Goal: Check status

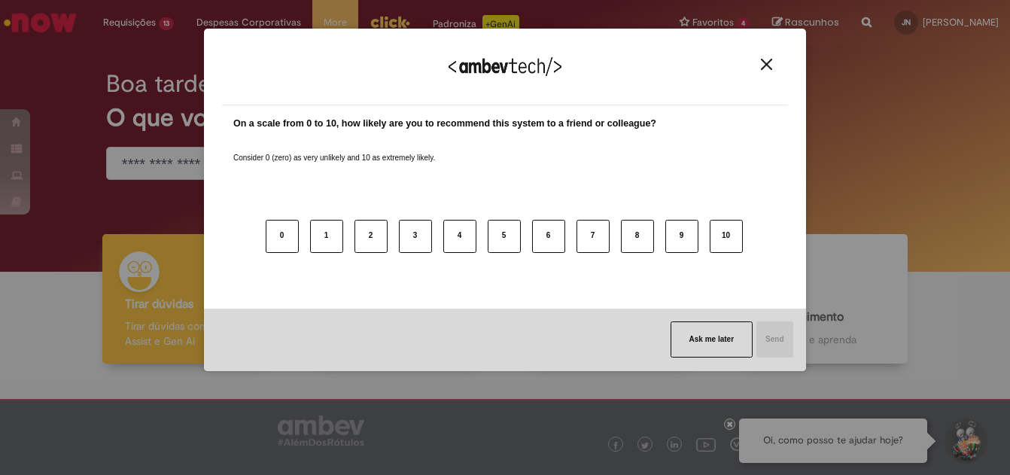
click at [771, 64] on img "Close" at bounding box center [766, 64] width 11 height 11
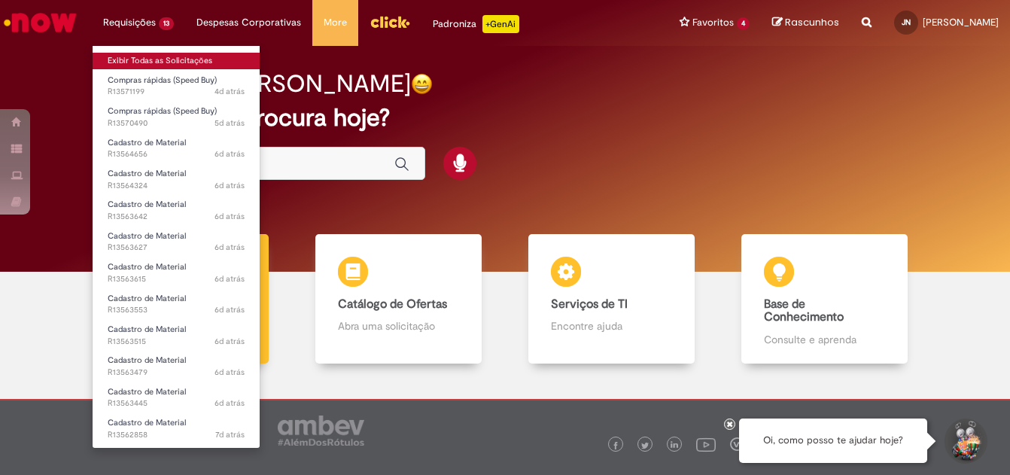
click at [173, 61] on link "Exibir Todas as Solicitações" at bounding box center [176, 61] width 167 height 17
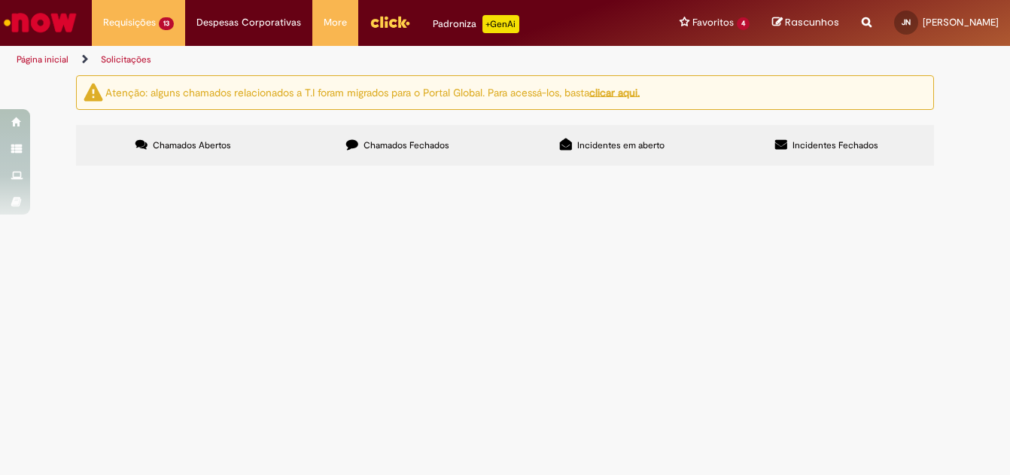
click at [0, 0] on button at bounding box center [0, 0] width 0 height 0
click at [184, 142] on span "Chamados Abertos" at bounding box center [192, 145] width 78 height 12
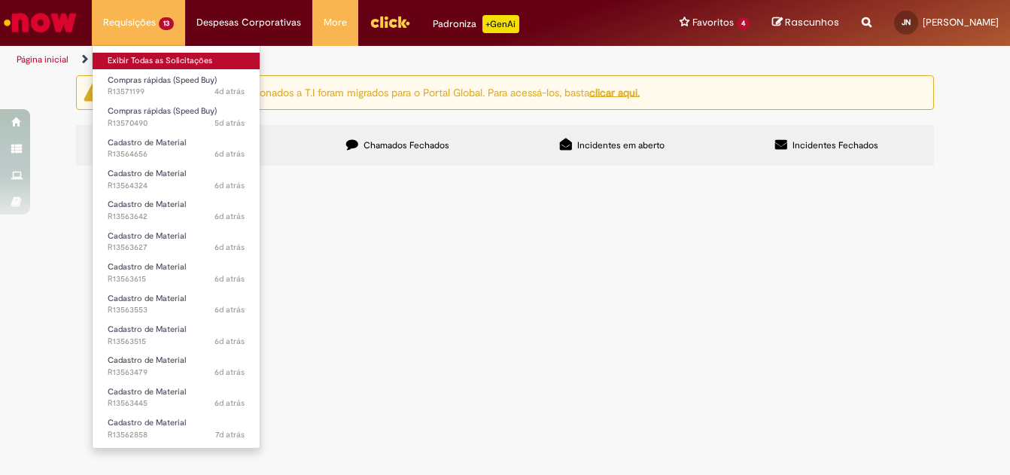
click at [181, 64] on link "Exibir Todas as Solicitações" at bounding box center [176, 61] width 167 height 17
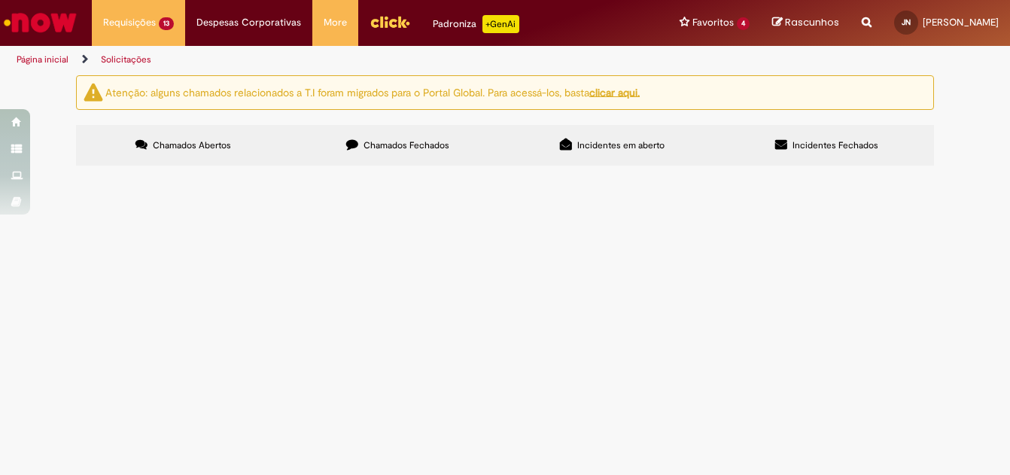
click at [0, 0] on button at bounding box center [0, 0] width 0 height 0
click at [0, 0] on span "Compras rápidas (Speed Buy)" at bounding box center [0, 0] width 0 height 0
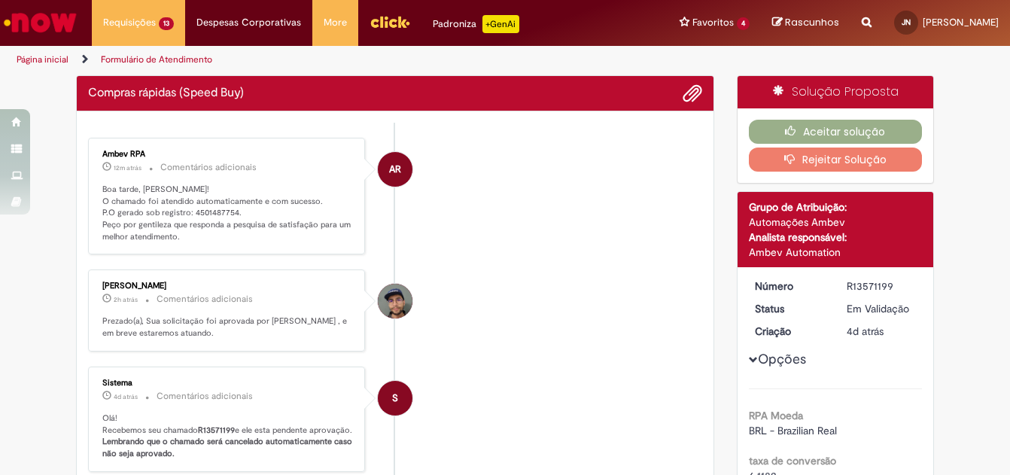
drag, startPoint x: 183, startPoint y: 261, endPoint x: 286, endPoint y: 193, distance: 123.8
click at [286, 193] on p "Boa tarde, Jose! O chamado foi atendido automaticamente e com sucesso. P.O gera…" at bounding box center [227, 213] width 251 height 59
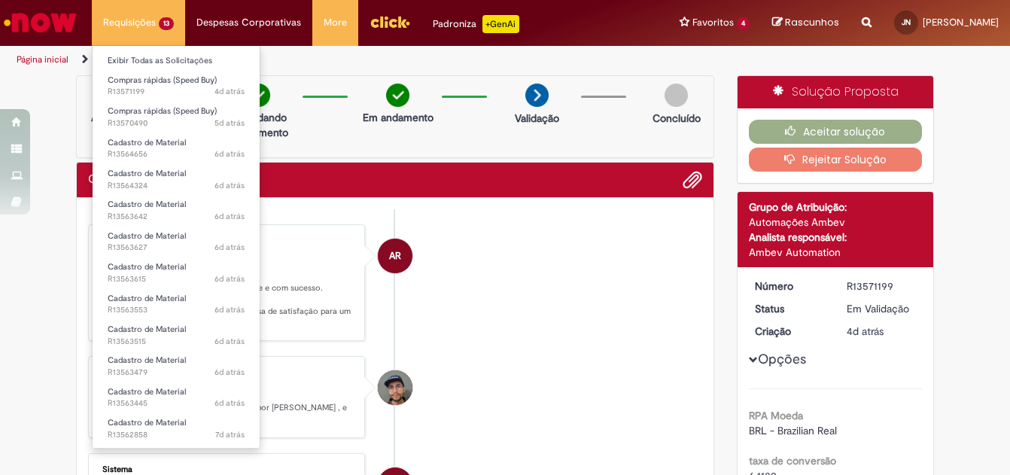
click at [168, 32] on li "Requisições 13 Exibir Todas as Solicitações Compras rápidas (Speed Buy) 4d atrá…" at bounding box center [138, 22] width 93 height 45
click at [166, 59] on link "Exibir Todas as Solicitações" at bounding box center [176, 61] width 167 height 17
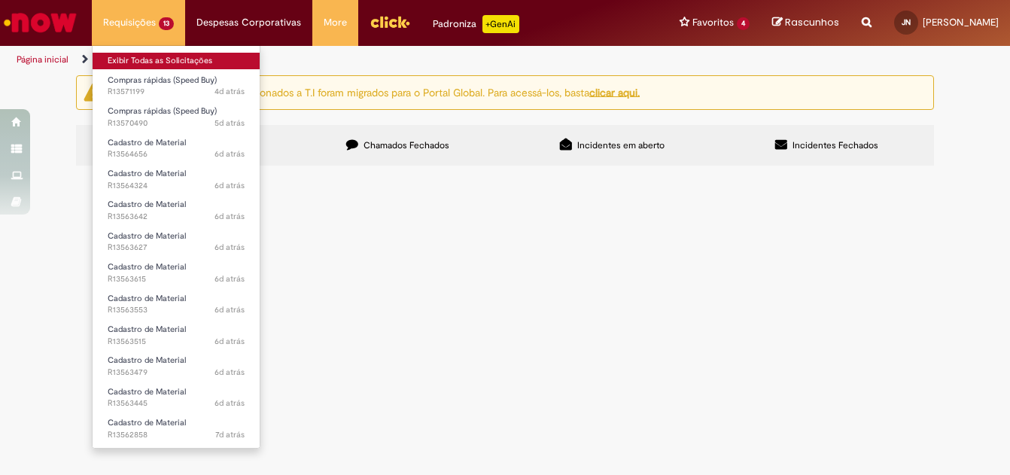
click at [177, 63] on link "Exibir Todas as Solicitações" at bounding box center [176, 61] width 167 height 17
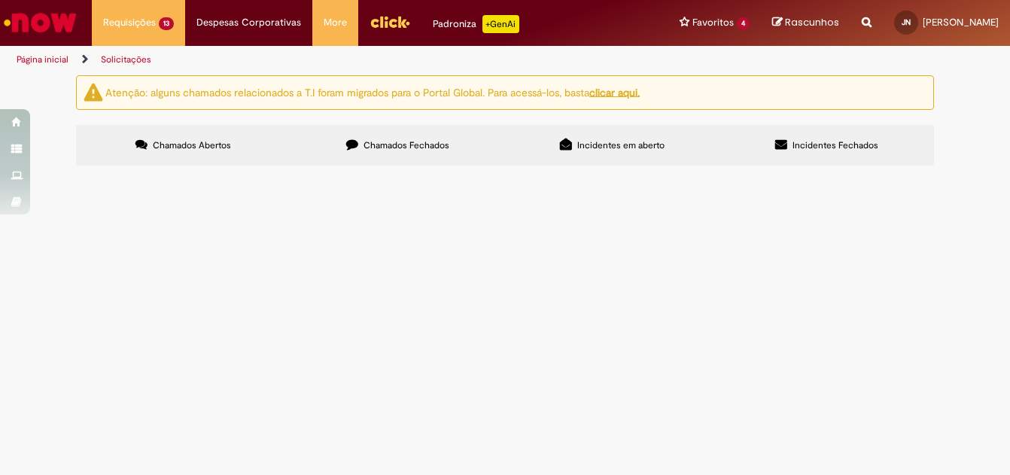
click at [598, 409] on main "Solicitações Atenção: alguns chamados relacionados a T.I foram migrados para o …" at bounding box center [505, 275] width 1010 height 400
click at [0, 0] on span "R13570490" at bounding box center [0, 0] width 0 height 0
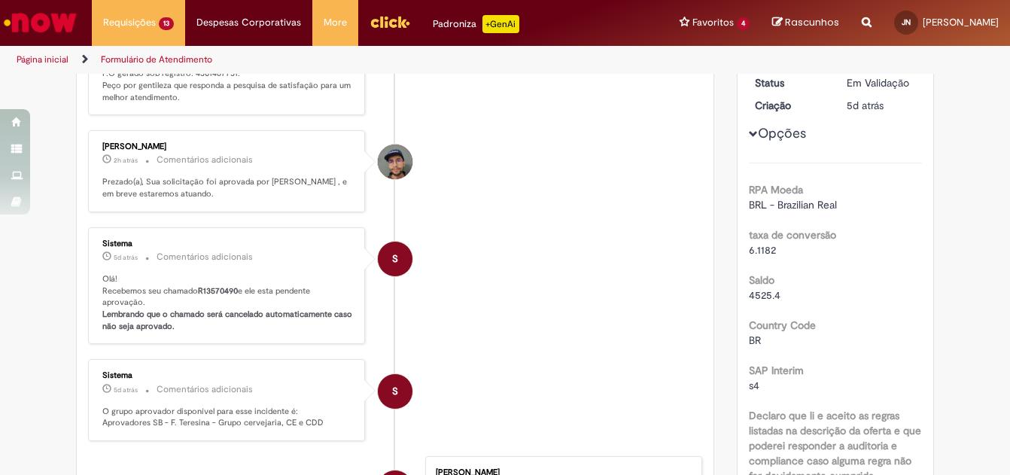
scroll to position [452, 0]
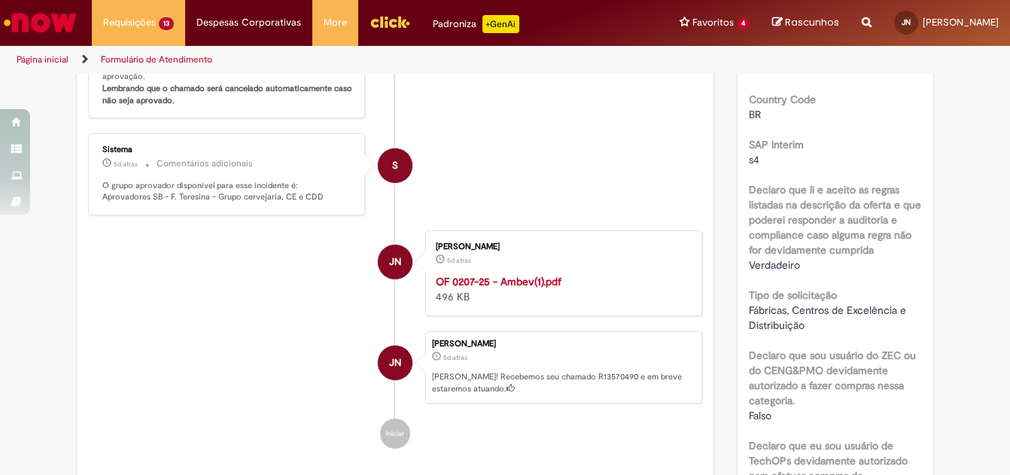
click at [480, 288] on strong "OF 0207-25 - Ambev(1).pdf" at bounding box center [499, 282] width 126 height 14
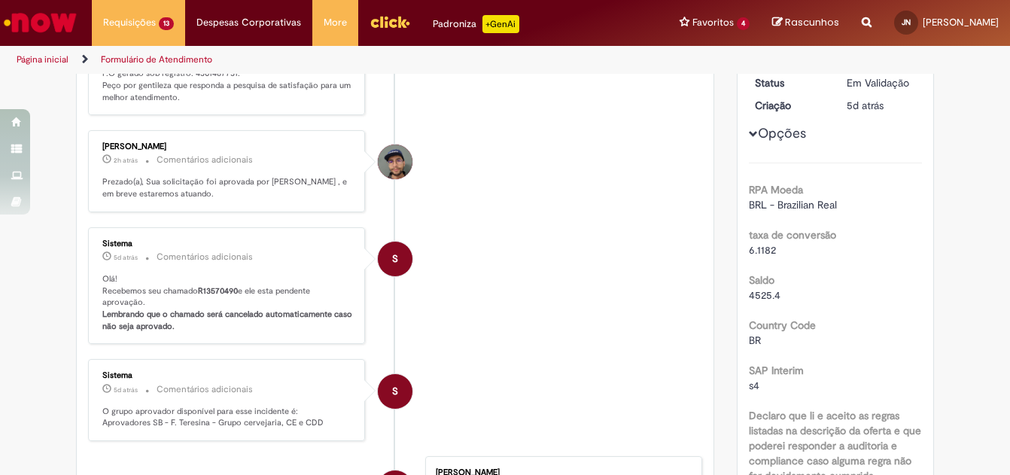
scroll to position [75, 0]
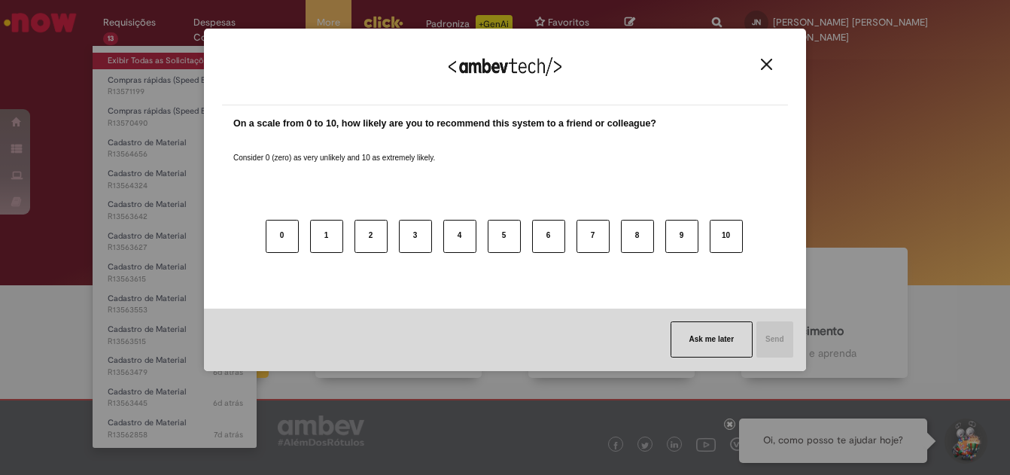
click at [163, 64] on div "We appreciate your feedback! On a scale from 0 to 10, how likely are you to rec…" at bounding box center [505, 237] width 1010 height 475
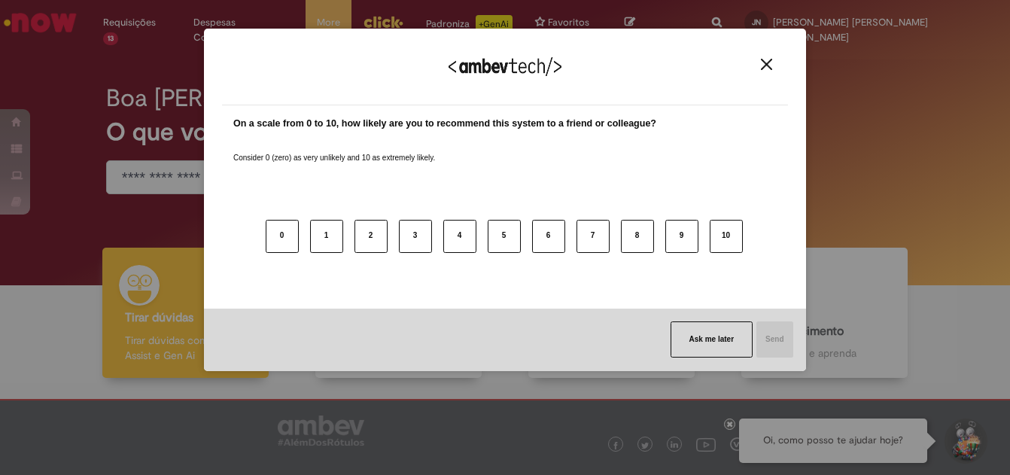
click at [759, 61] on button "Close" at bounding box center [766, 64] width 20 height 13
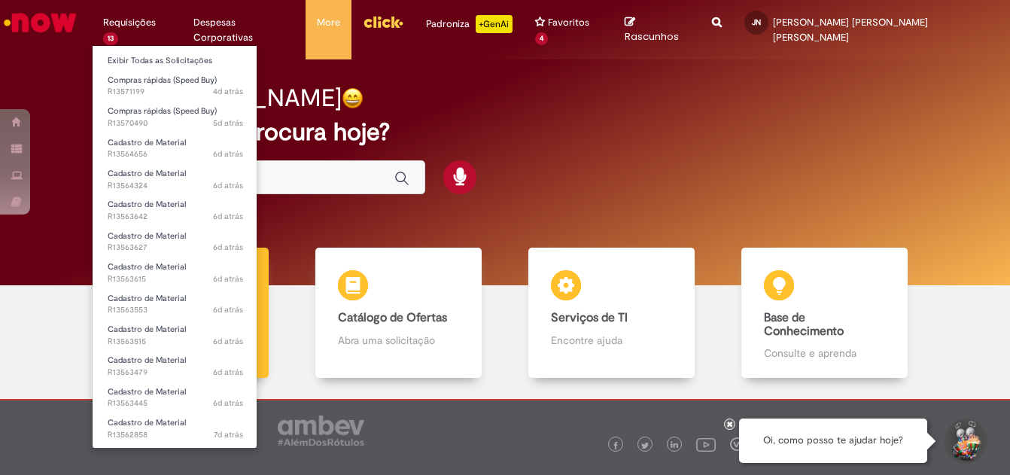
click at [151, 27] on li "Requisições 13 Exibir Todas as Solicitações Compras rápidas (Speed Buy) 4d atrá…" at bounding box center [137, 22] width 90 height 45
click at [175, 59] on link "Exibir Todas as Solicitações" at bounding box center [176, 61] width 166 height 17
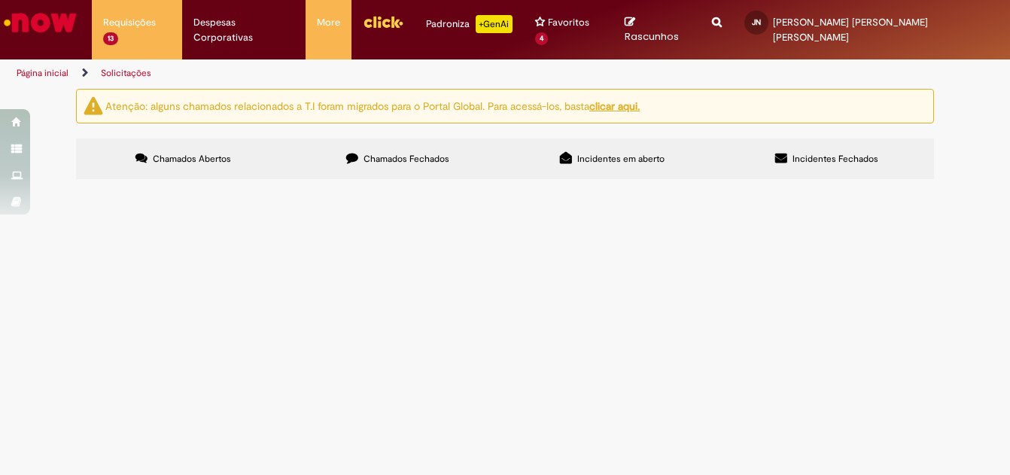
click at [0, 0] on span "R13570490" at bounding box center [0, 0] width 0 height 0
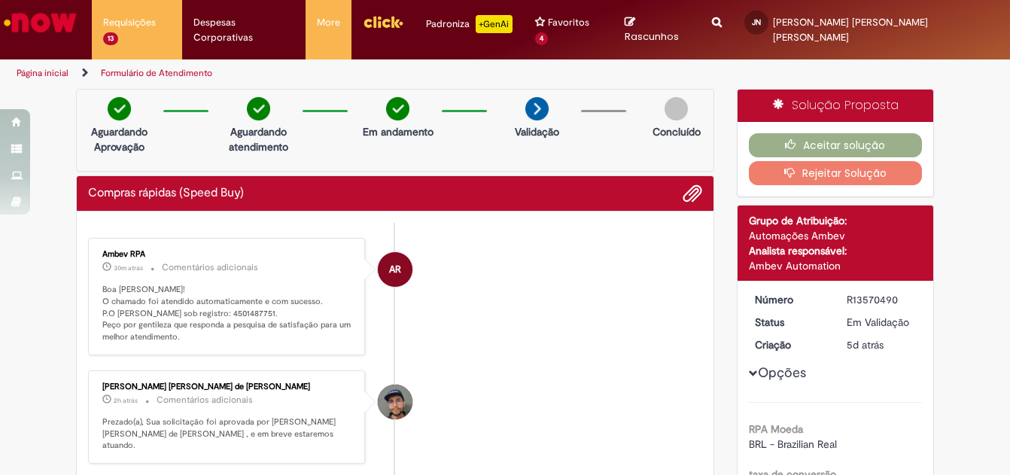
scroll to position [151, 0]
